Goal: Entertainment & Leisure: Consume media (video, audio)

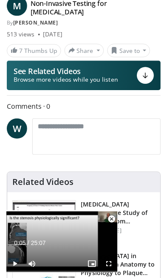
scroll to position [49, 0]
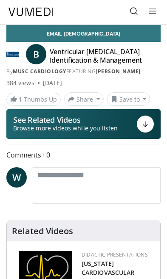
click at [93, 119] on p "See Related Videos" at bounding box center [65, 120] width 104 height 8
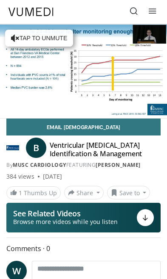
click at [138, 58] on icon "Video Player" at bounding box center [129, 59] width 17 height 17
